Goal: Book appointment/travel/reservation

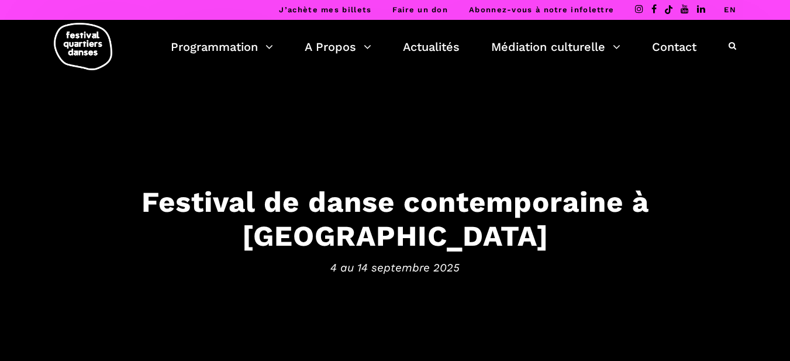
click at [384, 239] on div "Festival de danse contemporaine à [GEOGRAPHIC_DATA] [DATE] au [DATE]" at bounding box center [395, 233] width 749 height 99
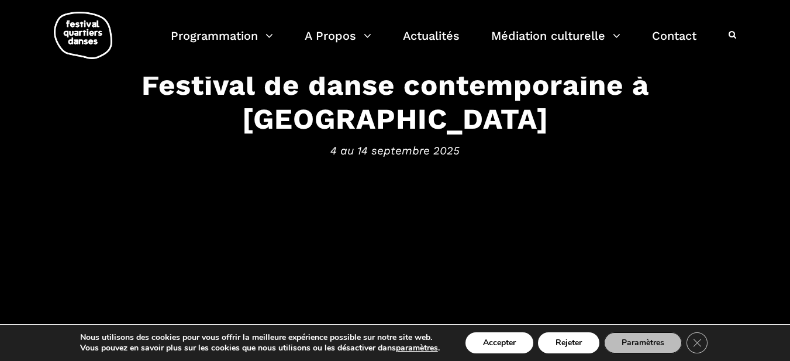
scroll to position [175, 0]
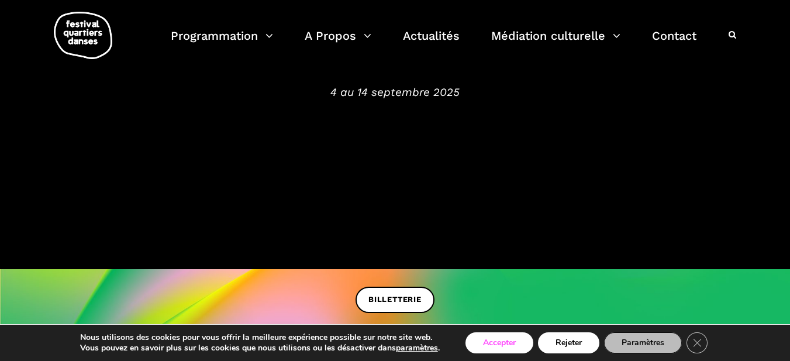
click at [499, 345] on button "Accepter" at bounding box center [500, 342] width 68 height 21
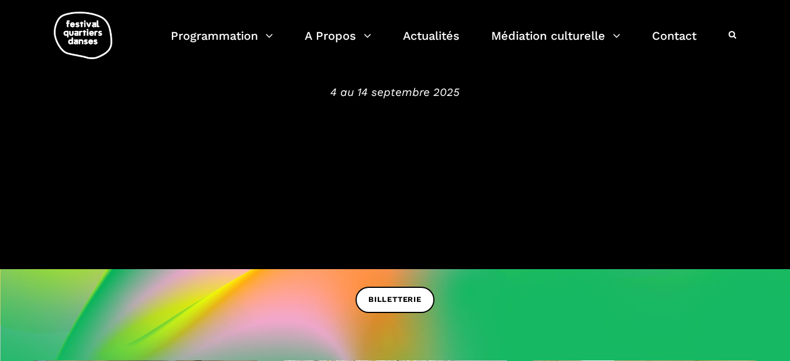
scroll to position [351, 0]
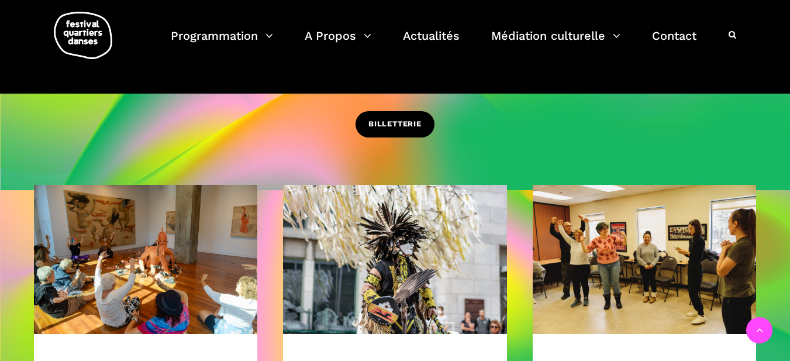
click at [381, 123] on span "BILLETTERIE" at bounding box center [394, 124] width 53 height 12
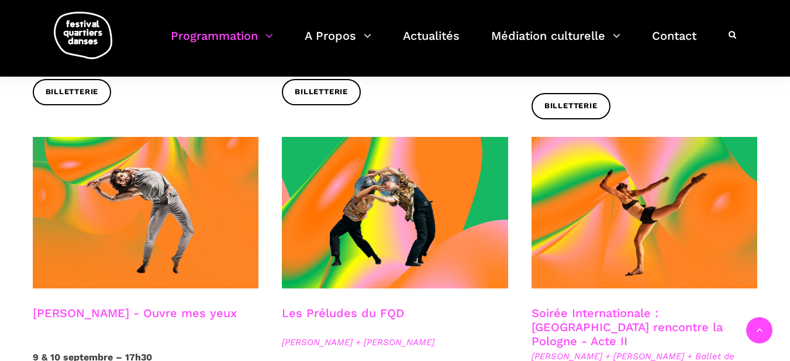
scroll to position [1111, 0]
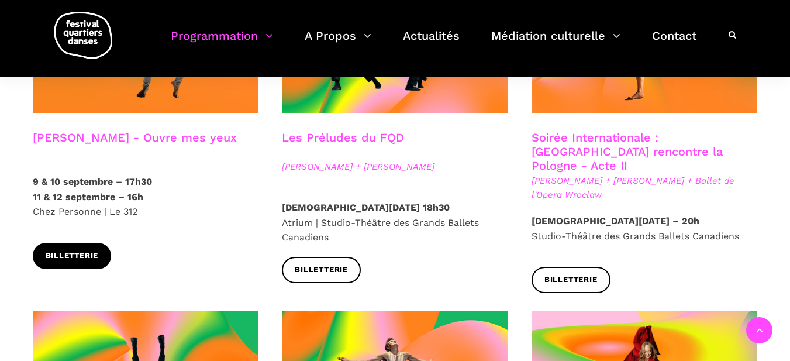
click at [73, 250] on span "Billetterie" at bounding box center [72, 256] width 53 height 12
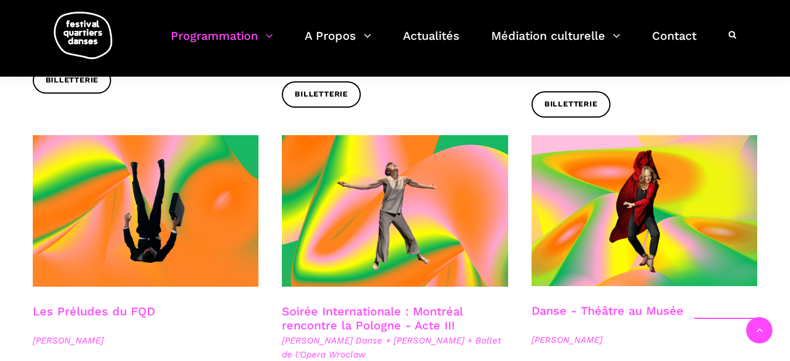
scroll to position [1404, 0]
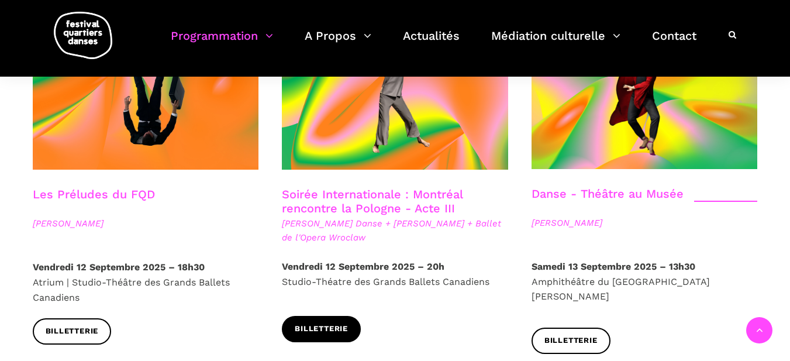
click at [322, 323] on span "Billetterie" at bounding box center [321, 329] width 53 height 12
